Goal: Information Seeking & Learning: Check status

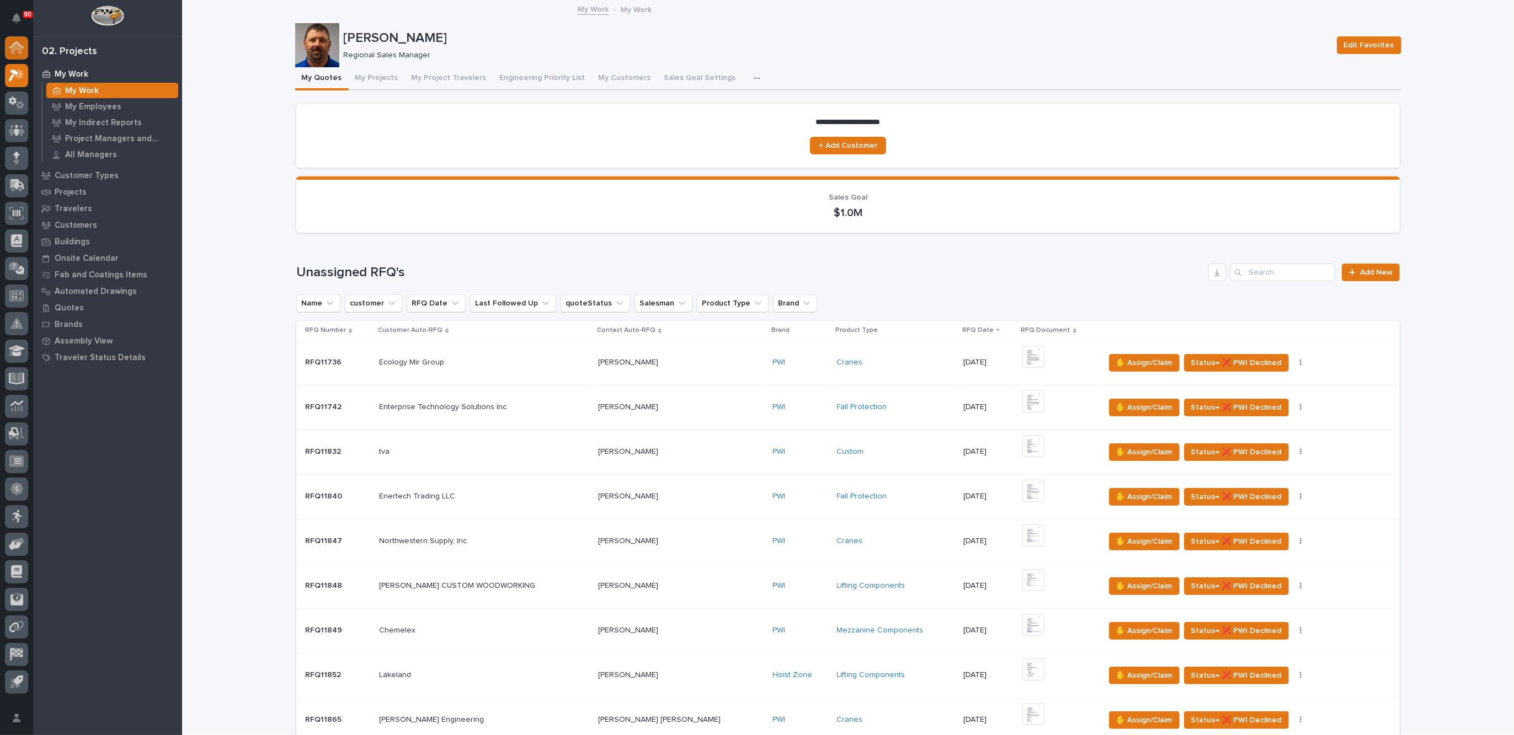
click at [17, 47] on icon at bounding box center [16, 48] width 11 height 11
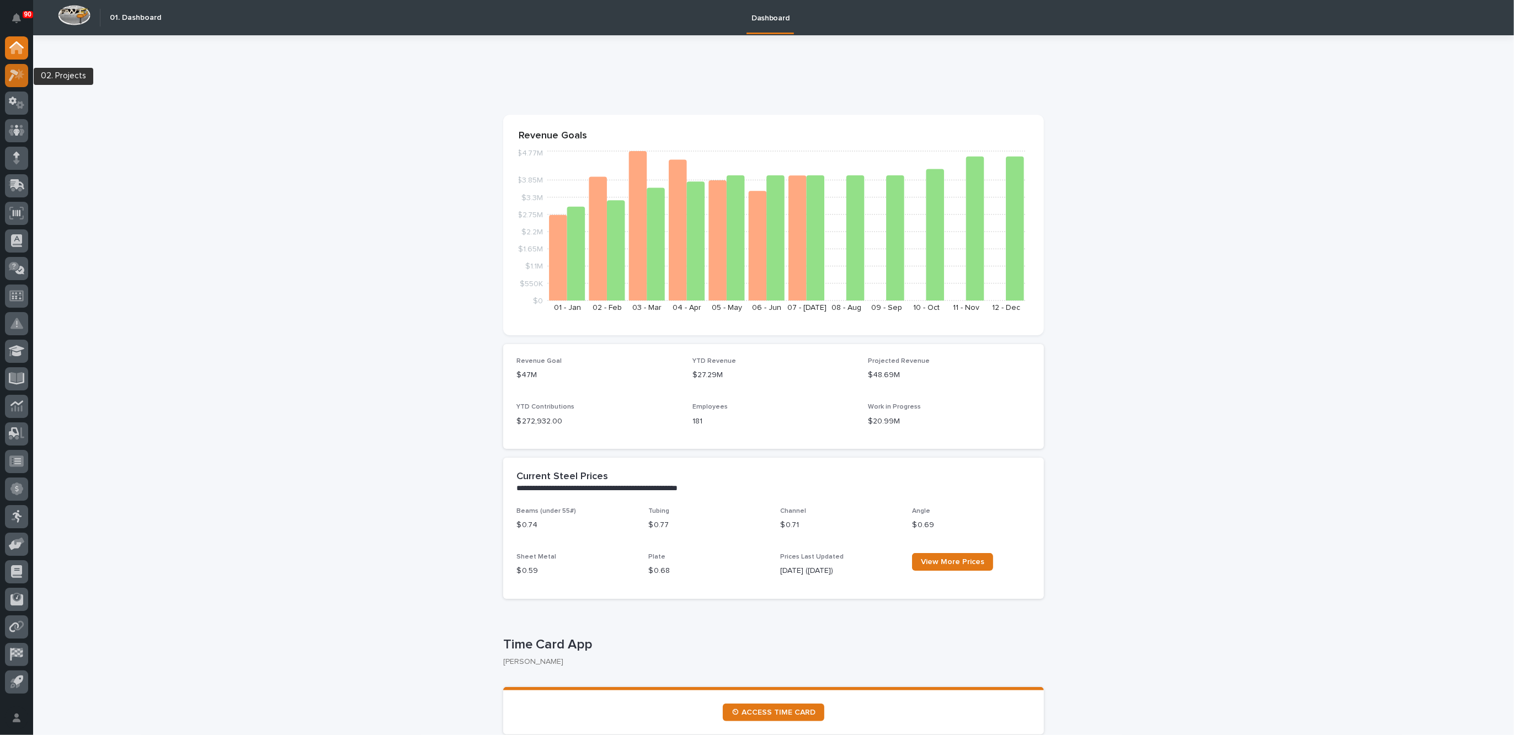
click at [22, 76] on icon at bounding box center [19, 73] width 9 height 11
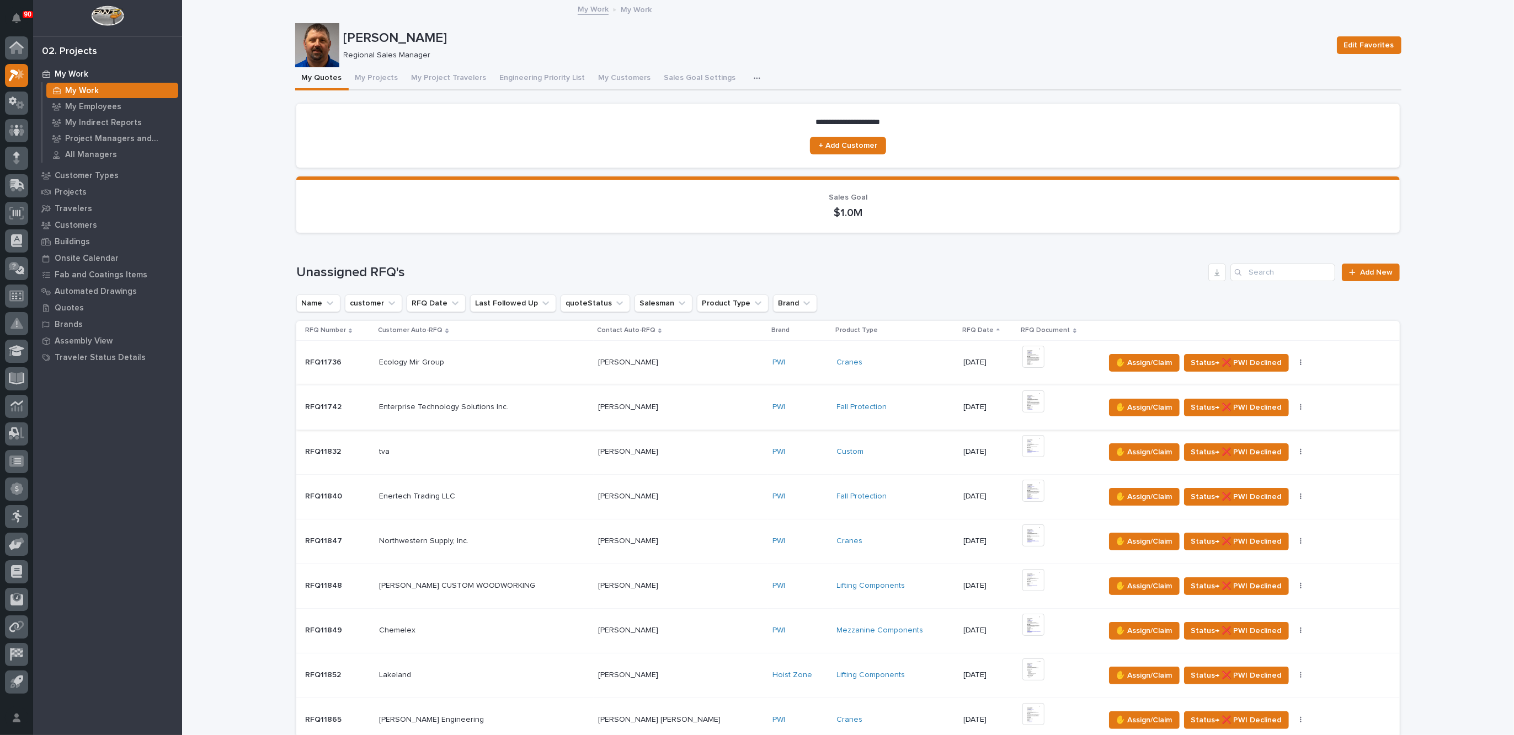
scroll to position [276, 0]
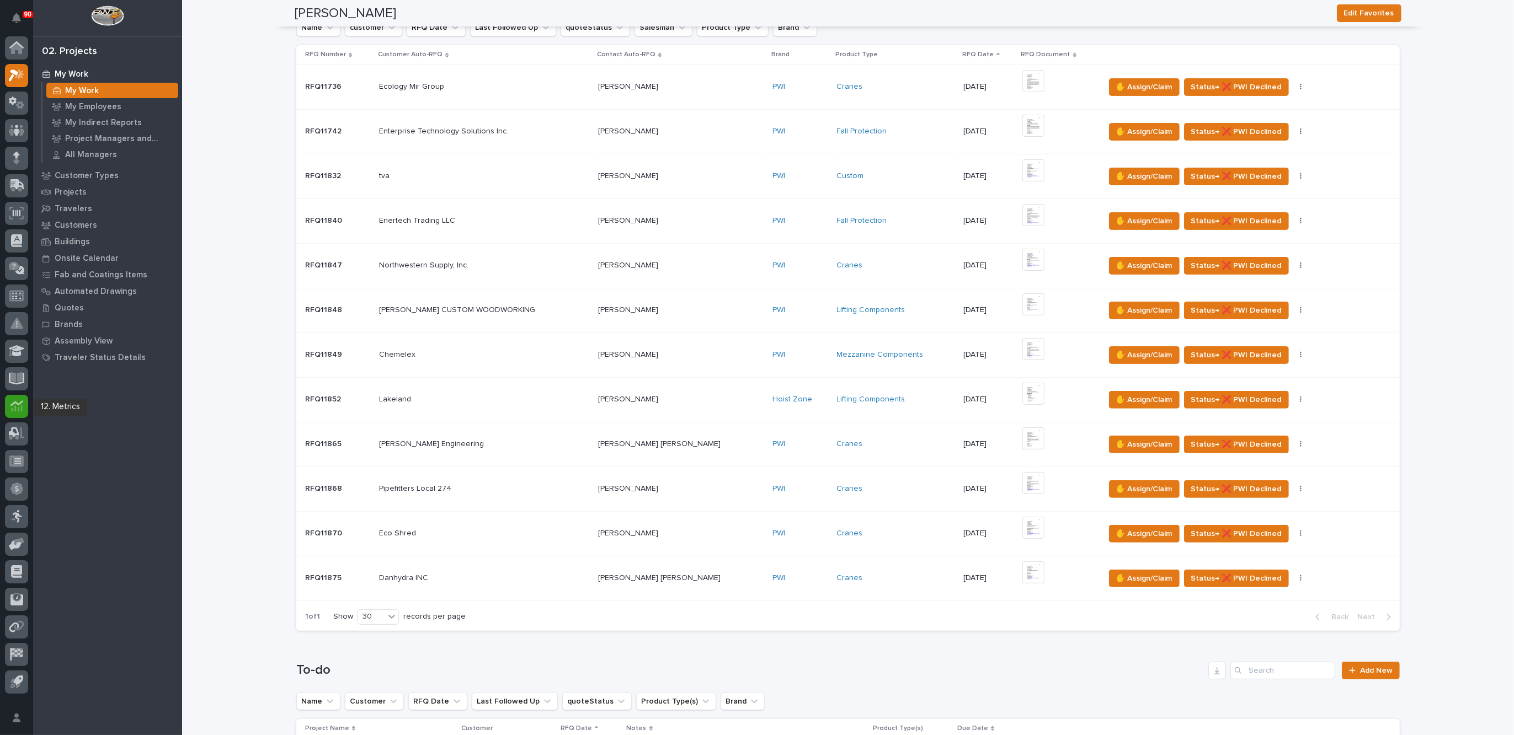
click at [14, 400] on icon at bounding box center [16, 406] width 13 height 13
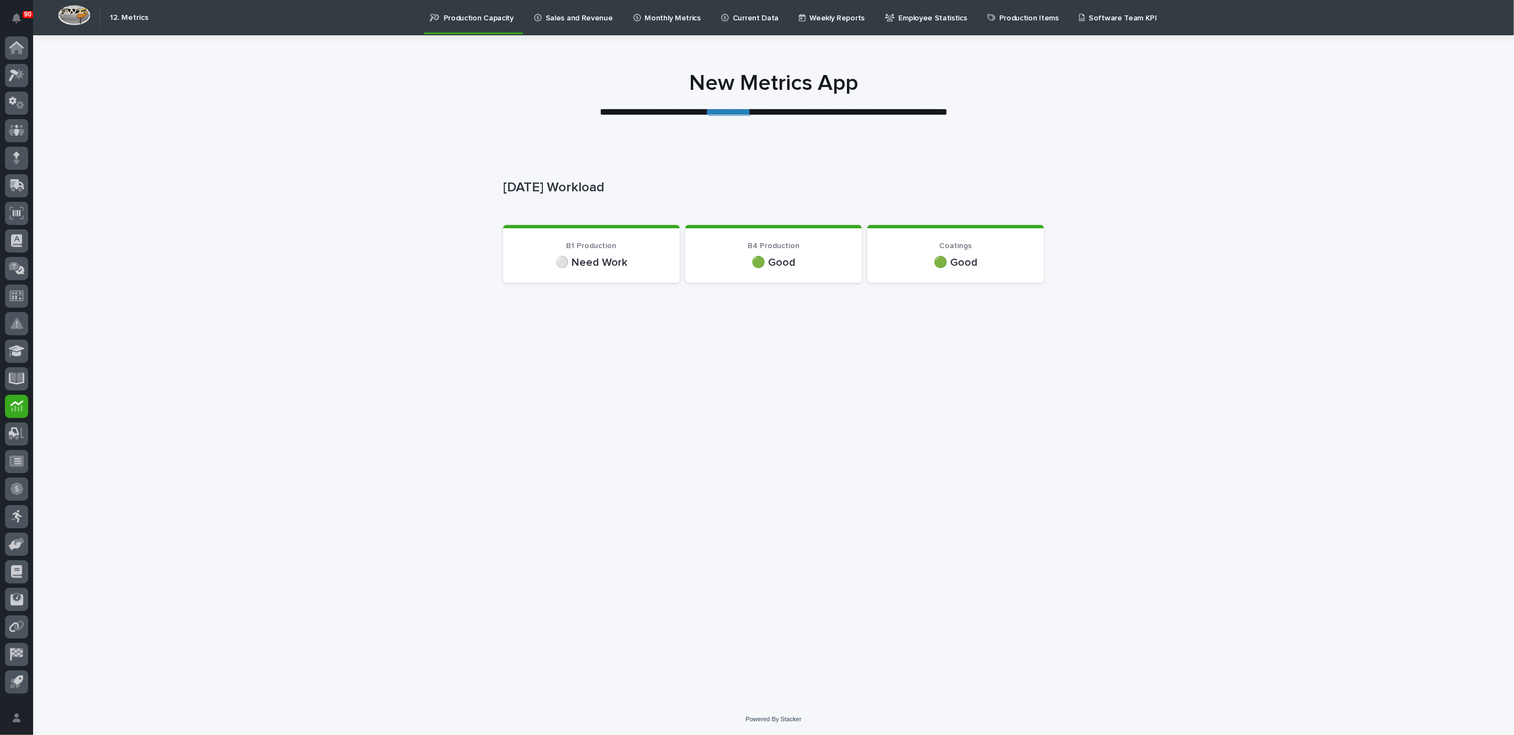
click at [662, 14] on p "Monthly Metrics" at bounding box center [673, 11] width 56 height 23
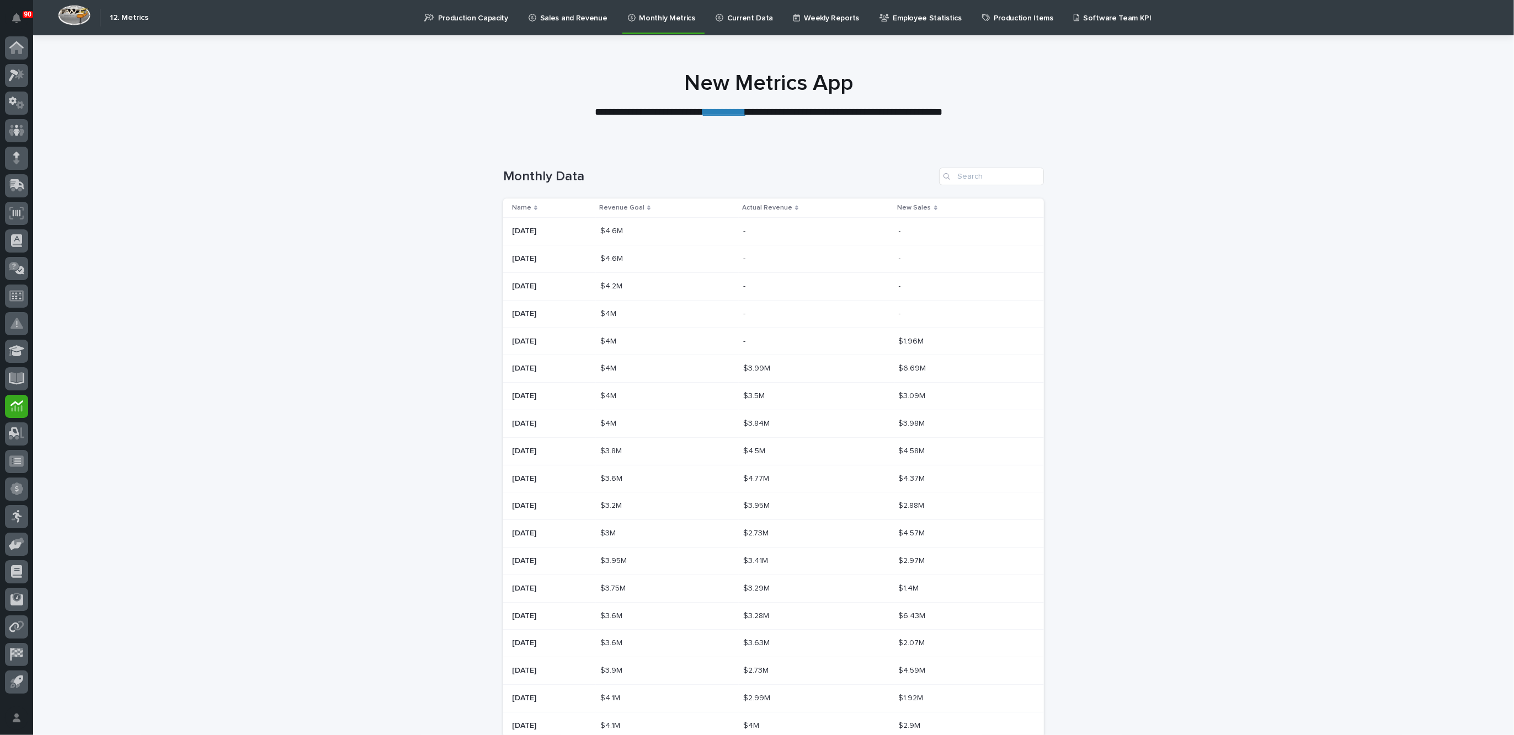
click at [553, 18] on p "Sales and Revenue" at bounding box center [573, 11] width 67 height 23
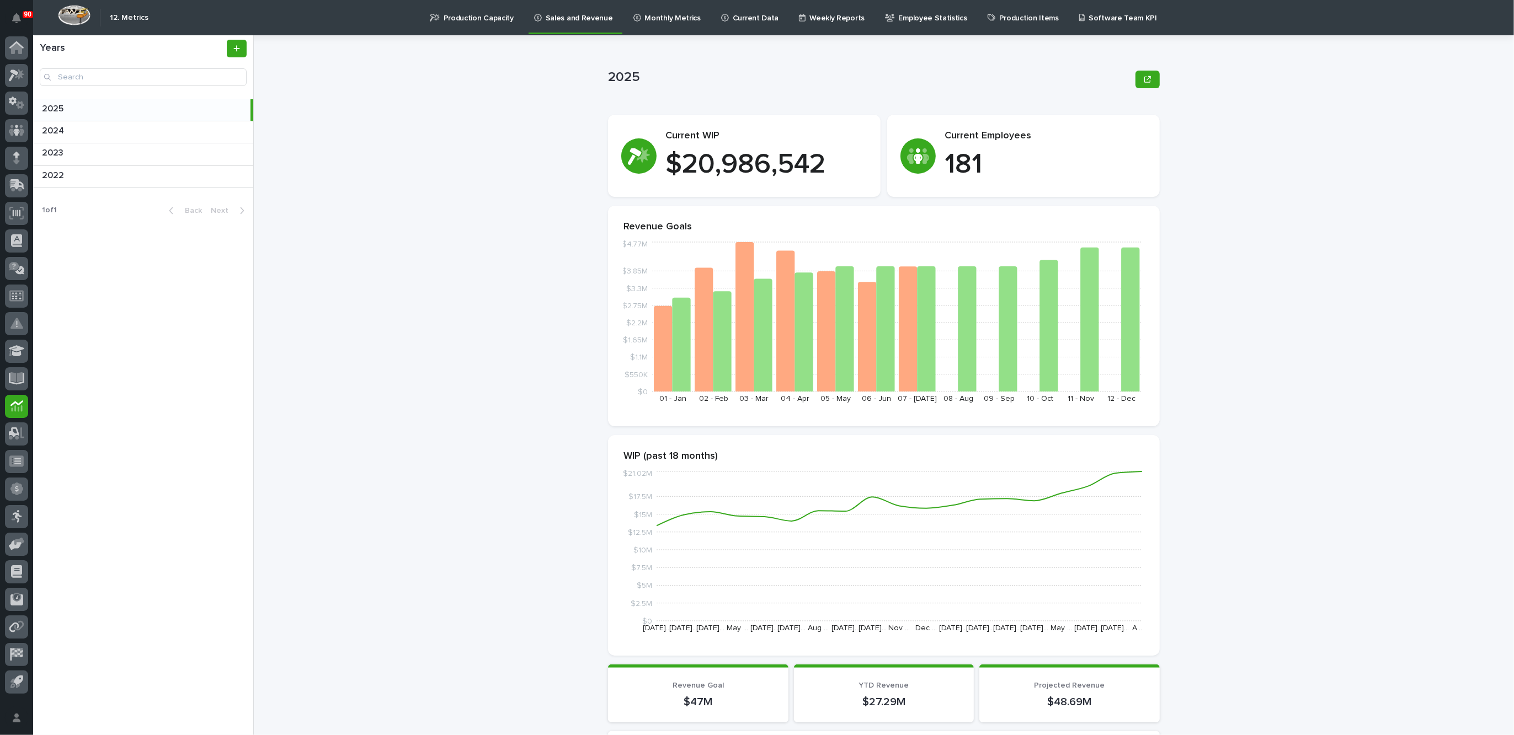
click at [472, 18] on p "Production Capacity" at bounding box center [479, 11] width 70 height 23
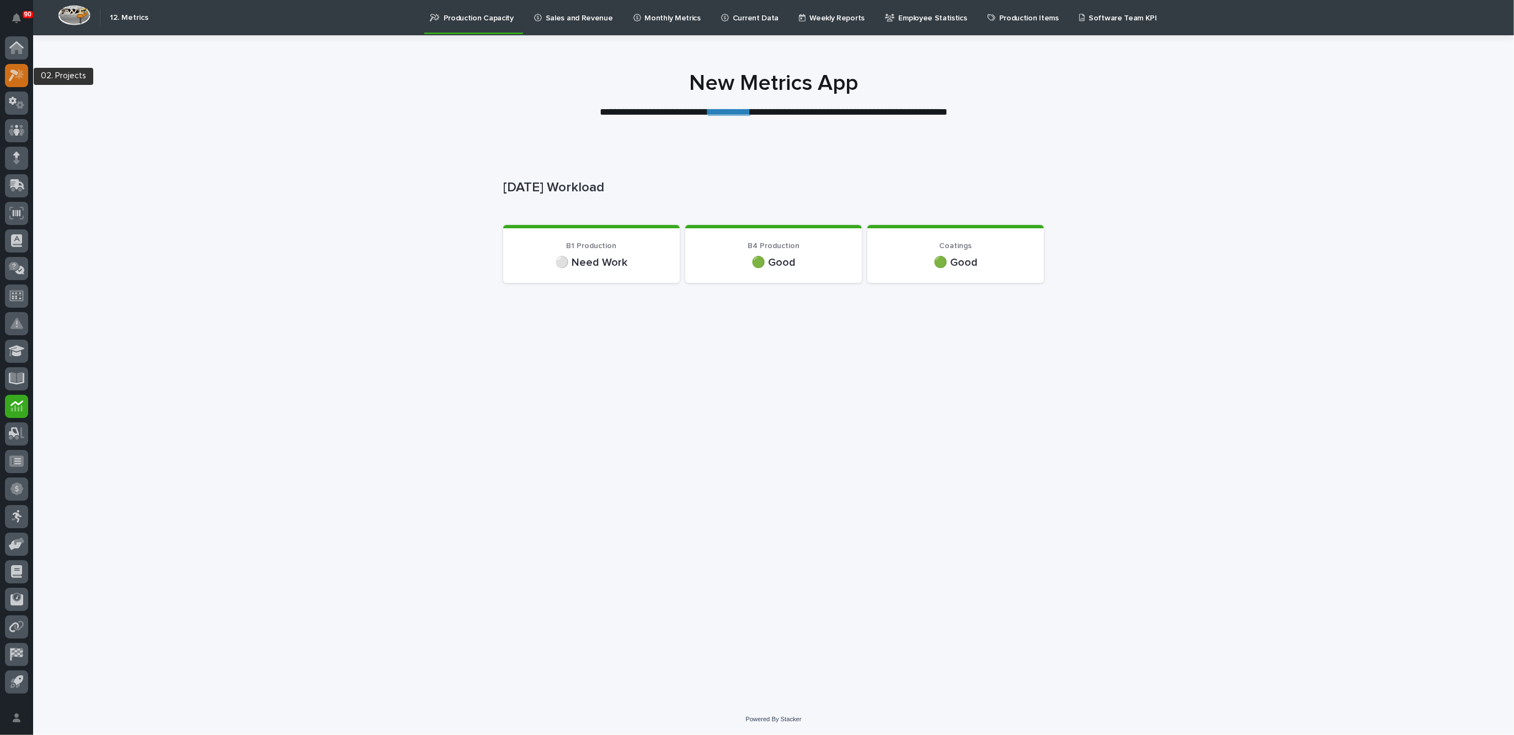
click at [20, 69] on icon at bounding box center [17, 75] width 16 height 13
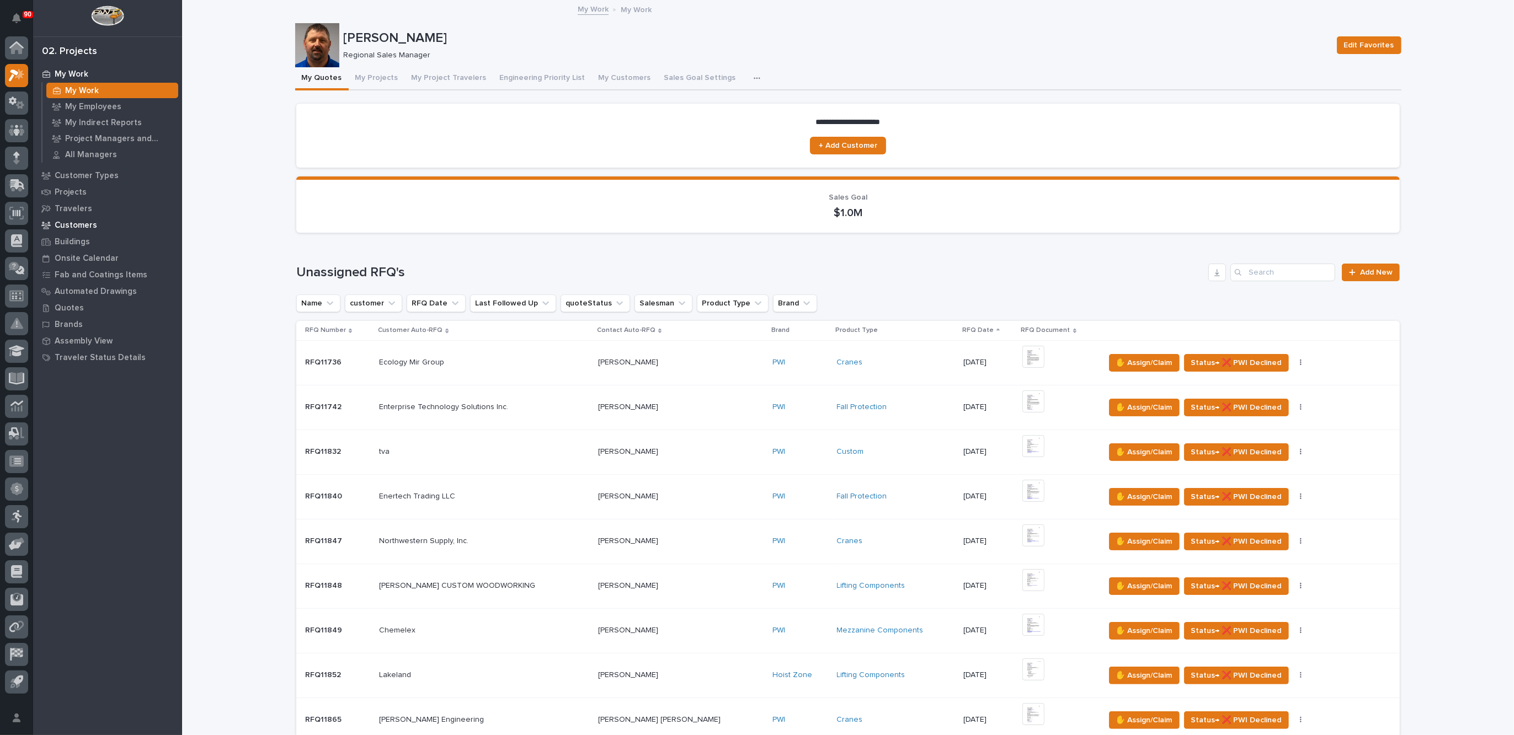
click at [78, 227] on p "Customers" at bounding box center [76, 226] width 42 height 10
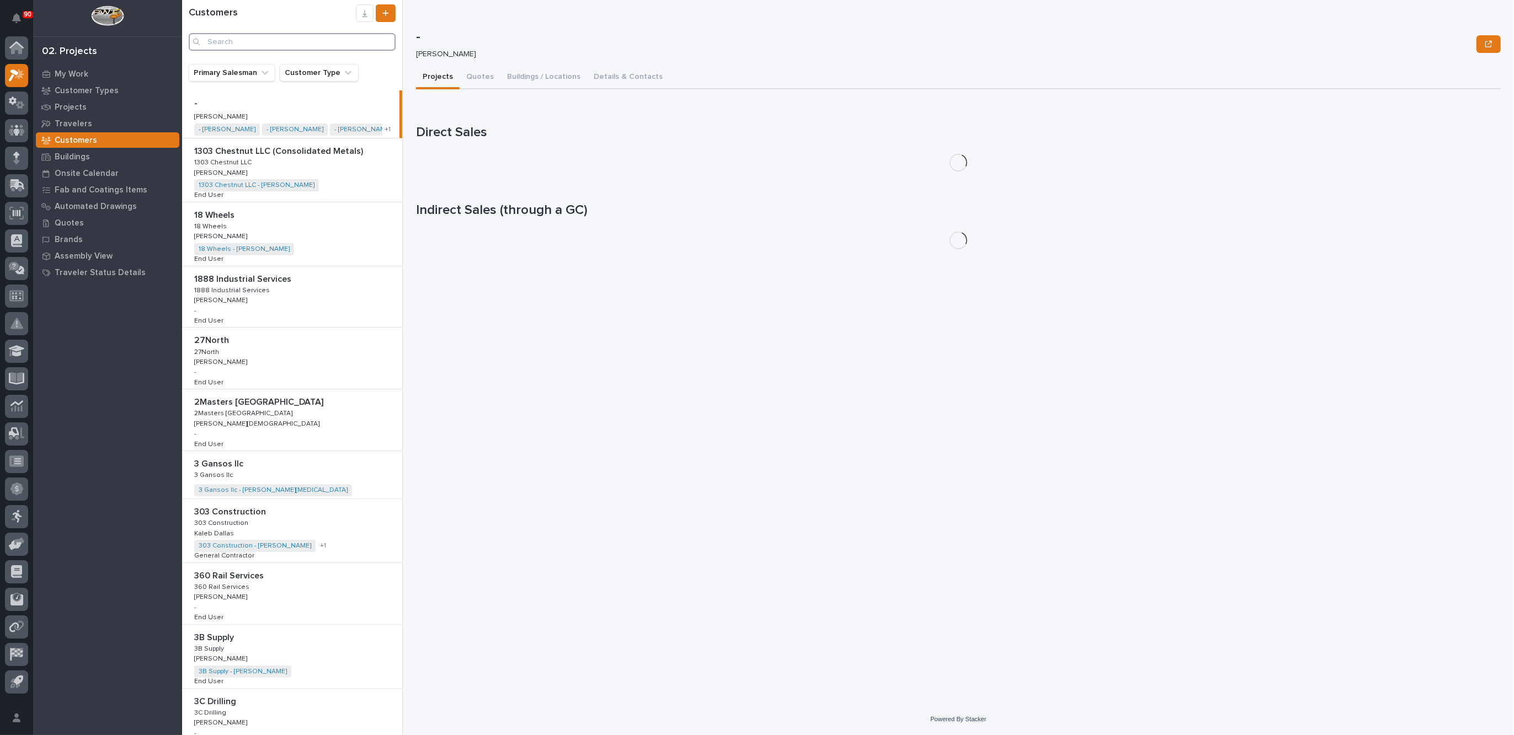
click at [252, 44] on input "Search" at bounding box center [292, 42] width 207 height 18
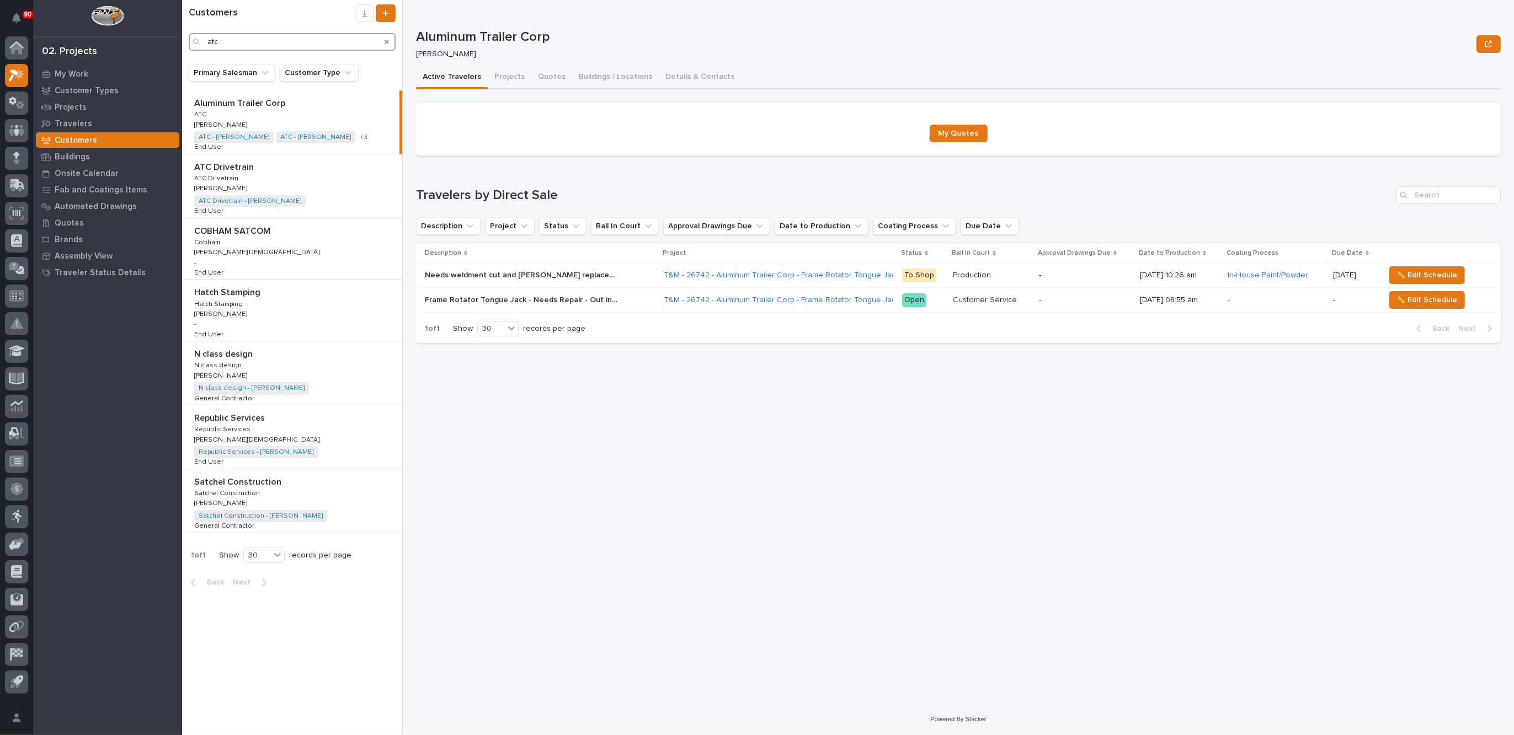
type input "atc"
click at [388, 42] on icon "Search" at bounding box center [387, 42] width 4 height 7
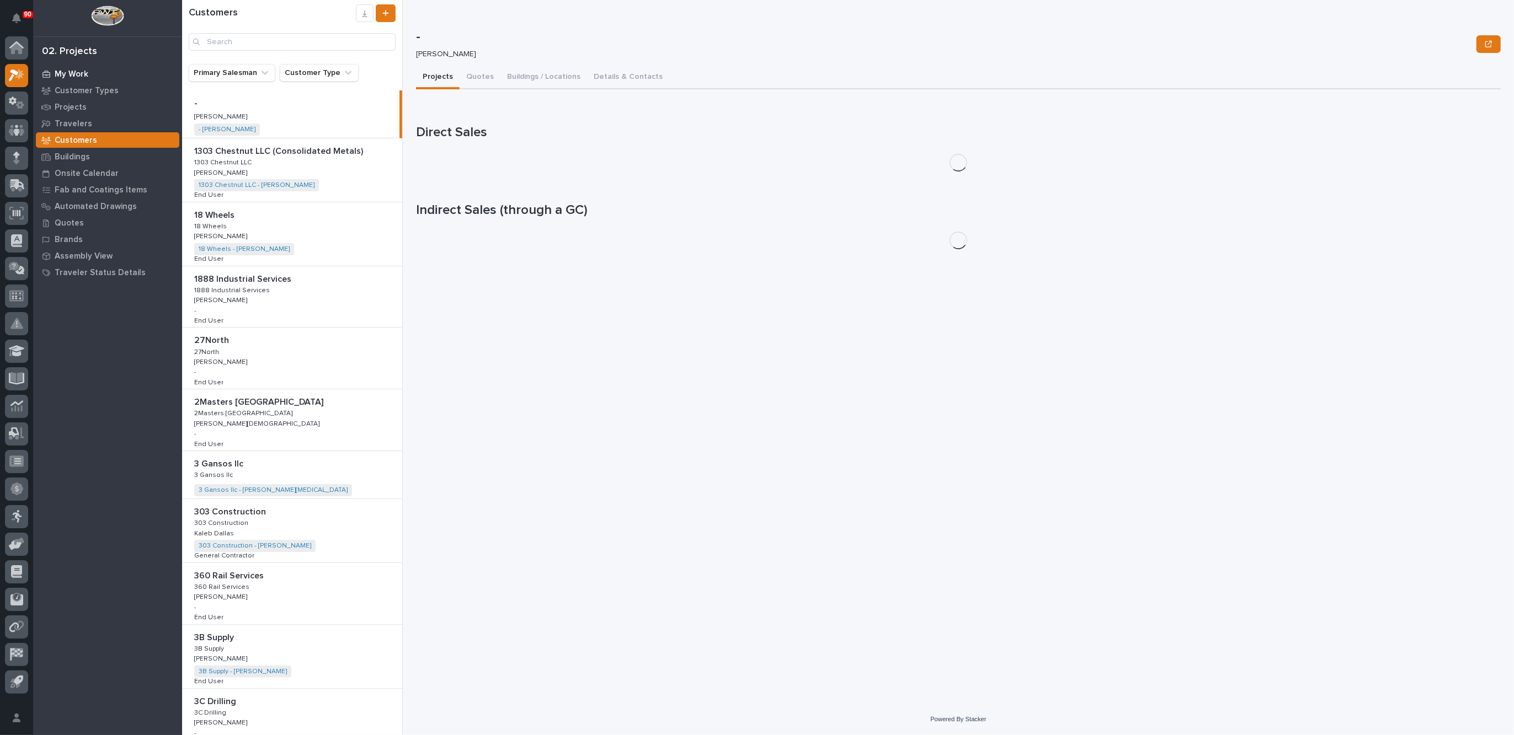
click at [77, 72] on p "My Work" at bounding box center [72, 75] width 34 height 10
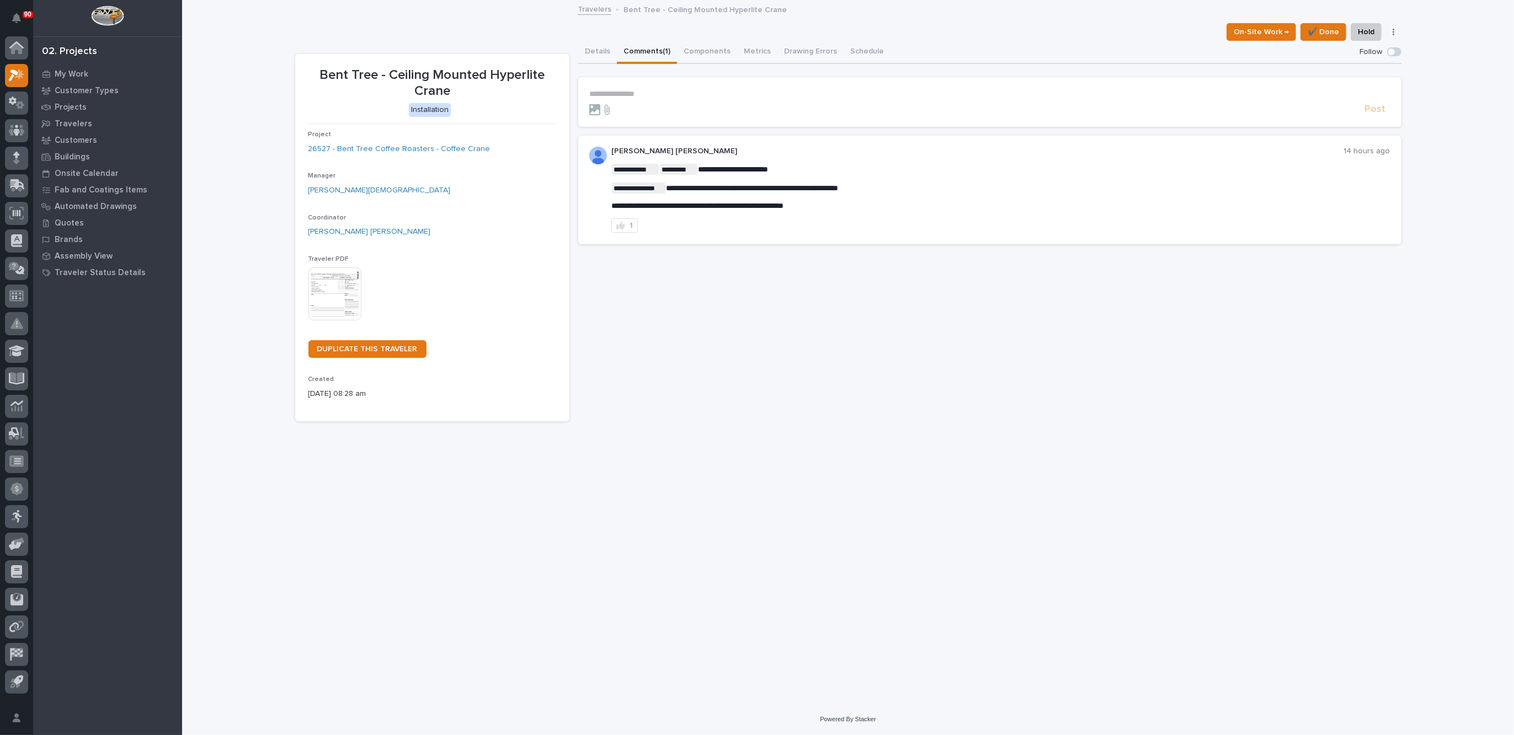
click at [625, 93] on p "**********" at bounding box center [989, 93] width 801 height 9
click at [1378, 113] on span "Post" at bounding box center [1375, 112] width 21 height 13
